Goal: Task Accomplishment & Management: Use online tool/utility

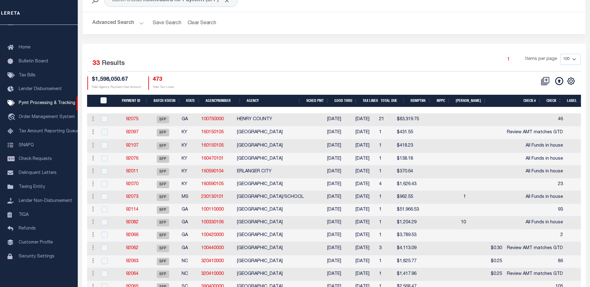
scroll to position [39, 0]
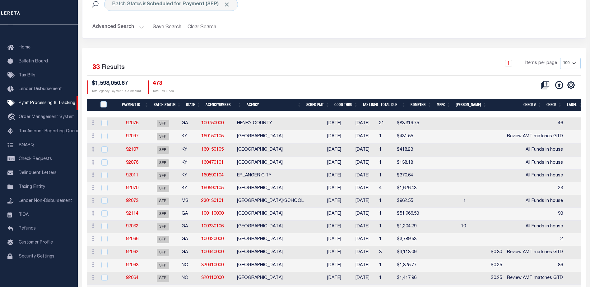
click at [353, 105] on th "Good Thru" at bounding box center [346, 105] width 28 height 13
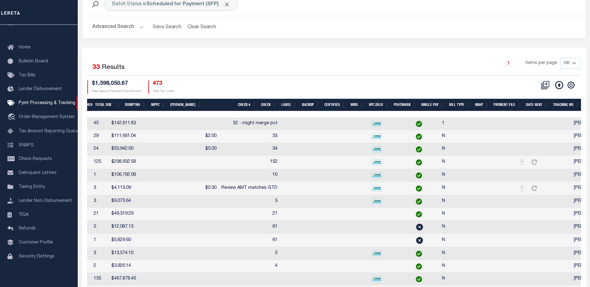
scroll to position [0, 265]
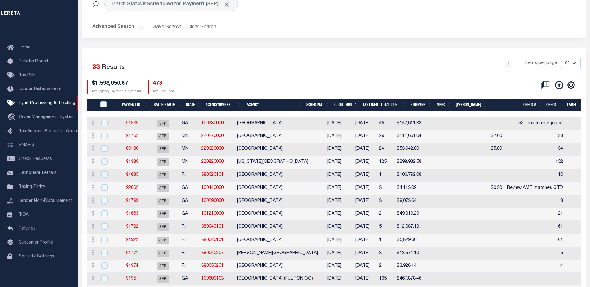
click at [133, 125] on link "91639" at bounding box center [132, 123] width 12 height 4
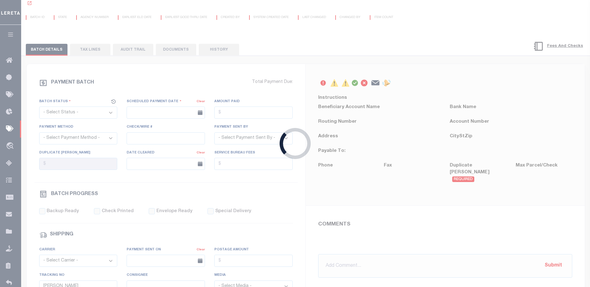
select select "SFP"
type input "[DATE]"
type input "52 - might merge pct"
type input "1"
radio input "true"
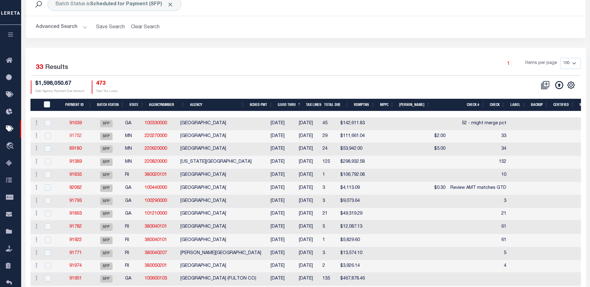
click at [80, 138] on link "91752" at bounding box center [75, 136] width 12 height 4
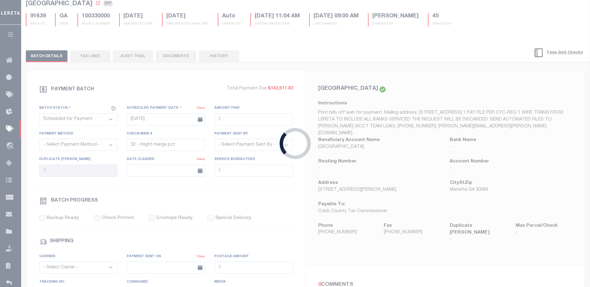
type input "33"
type input "N"
